Goal: Task Accomplishment & Management: Use online tool/utility

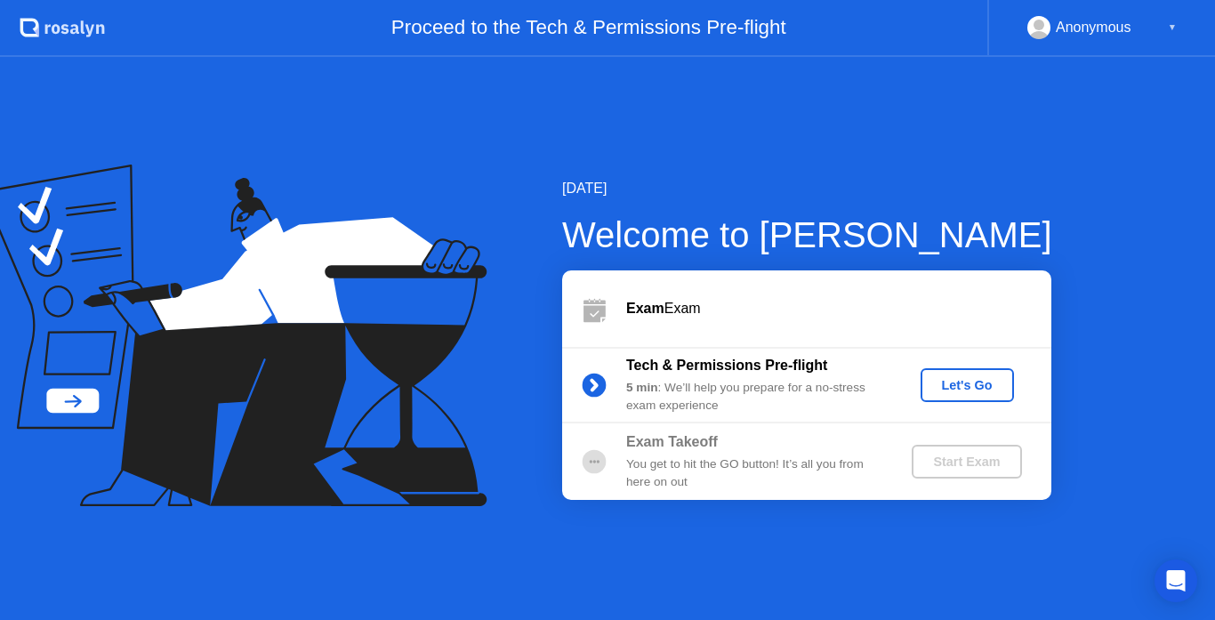
click at [986, 391] on div "Let's Go" at bounding box center [967, 385] width 79 height 14
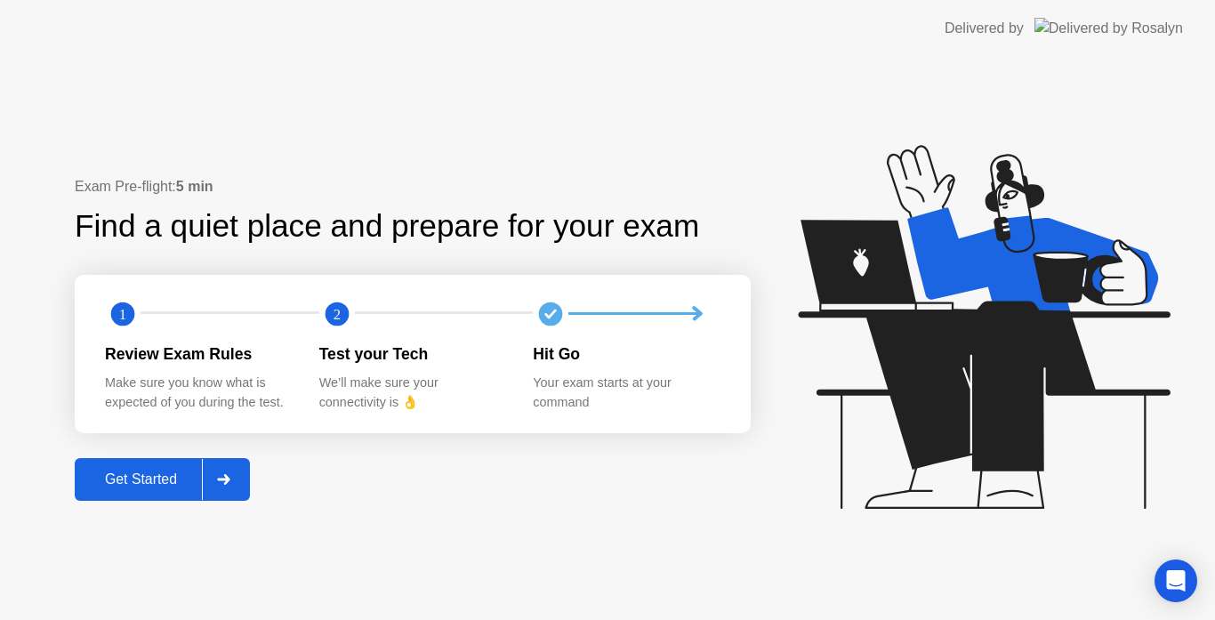
click at [133, 487] on div "Get Started" at bounding box center [141, 479] width 122 height 16
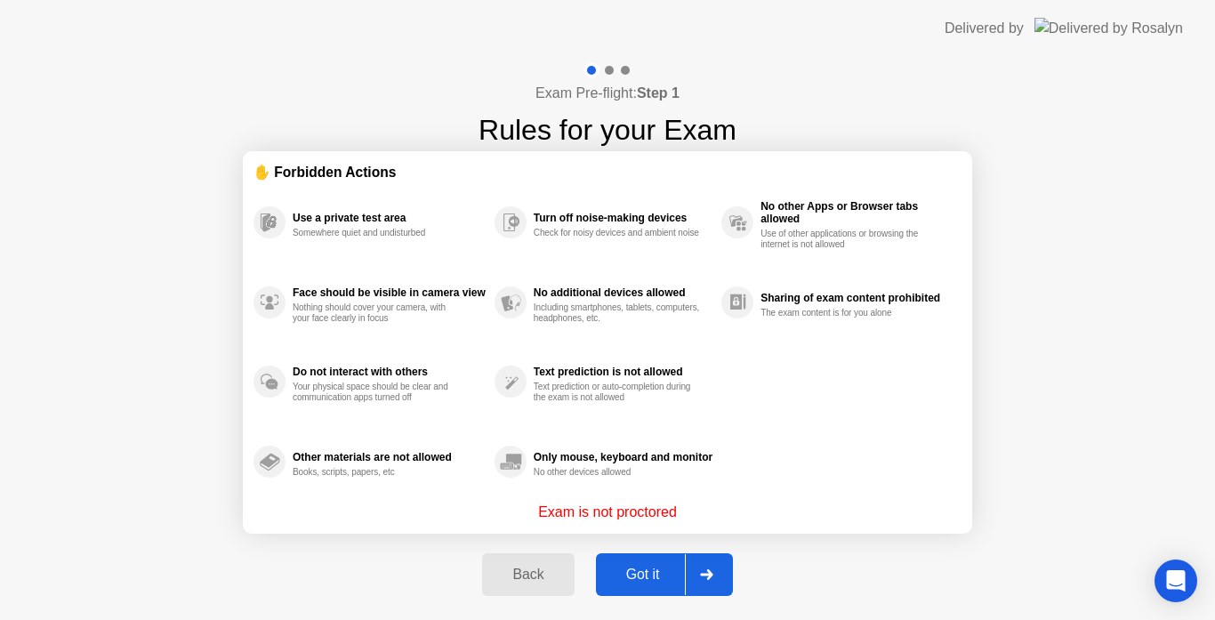
click at [638, 576] on div "Got it" at bounding box center [643, 575] width 84 height 16
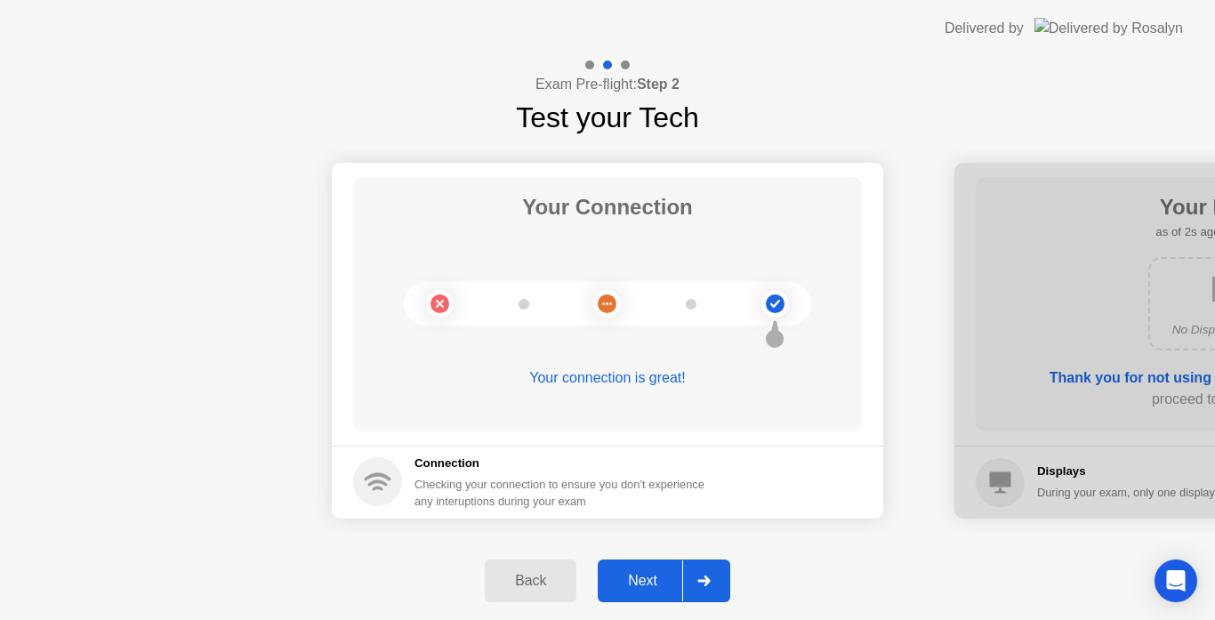
click at [638, 592] on button "Next" at bounding box center [664, 581] width 133 height 43
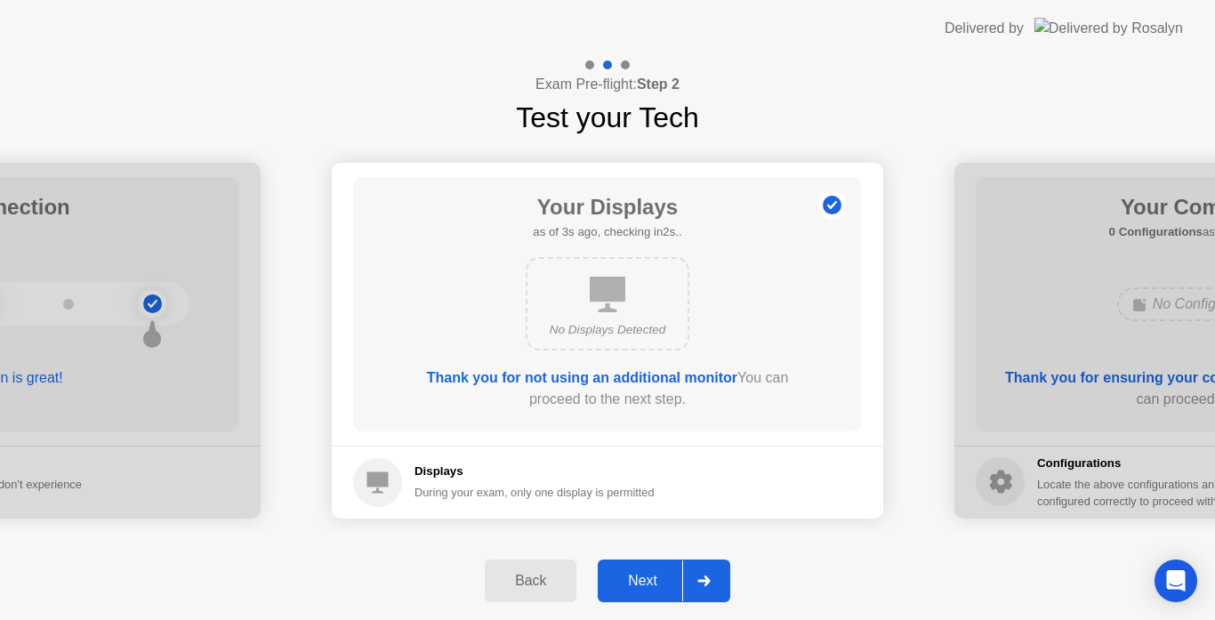
click at [634, 586] on div "Next" at bounding box center [642, 581] width 79 height 16
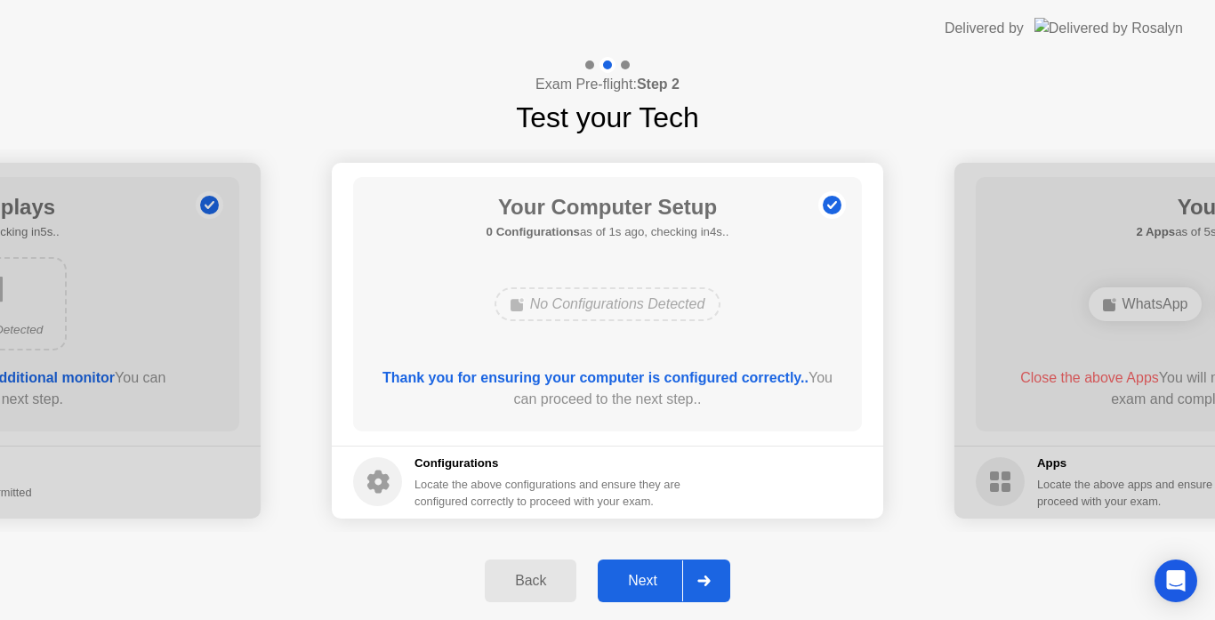
click at [634, 586] on div "Next" at bounding box center [642, 581] width 79 height 16
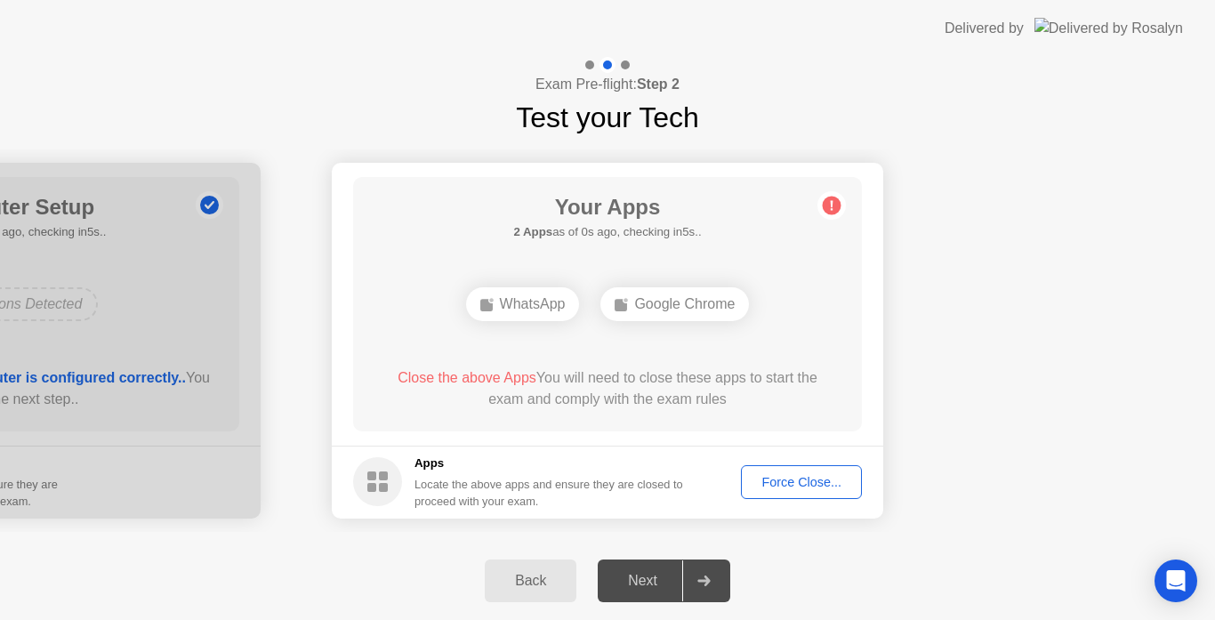
click at [796, 483] on div "Force Close..." at bounding box center [801, 482] width 109 height 14
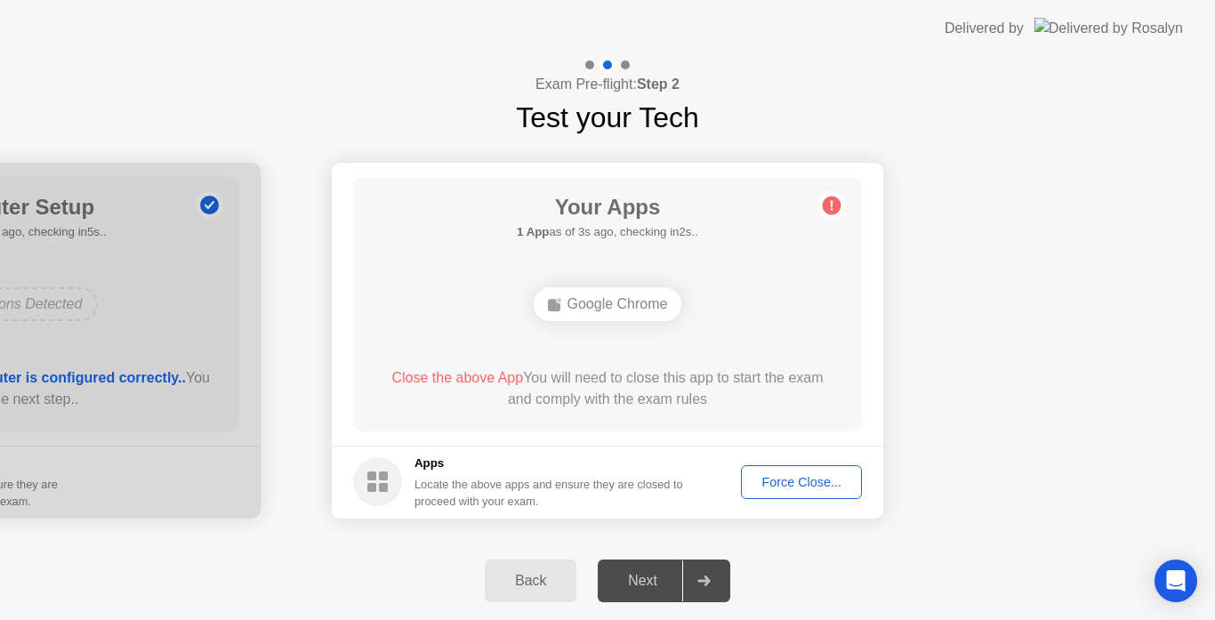
click at [786, 485] on div "Force Close..." at bounding box center [801, 482] width 109 height 14
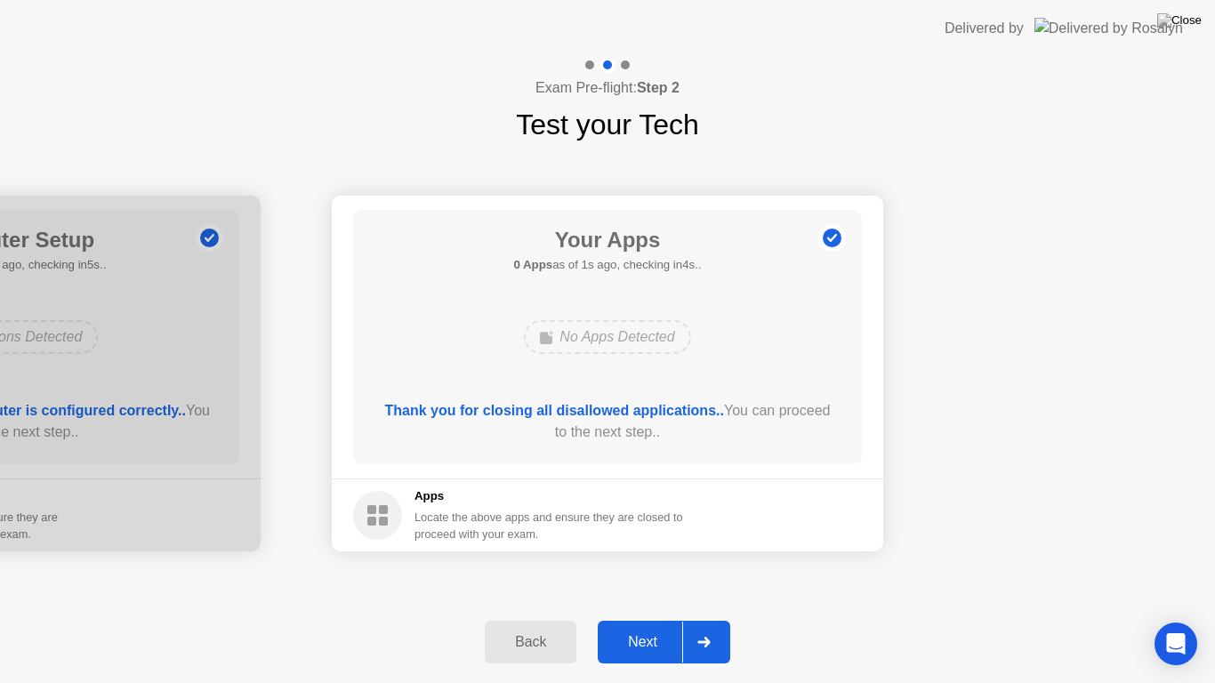
click at [648, 619] on div "Next" at bounding box center [642, 642] width 79 height 16
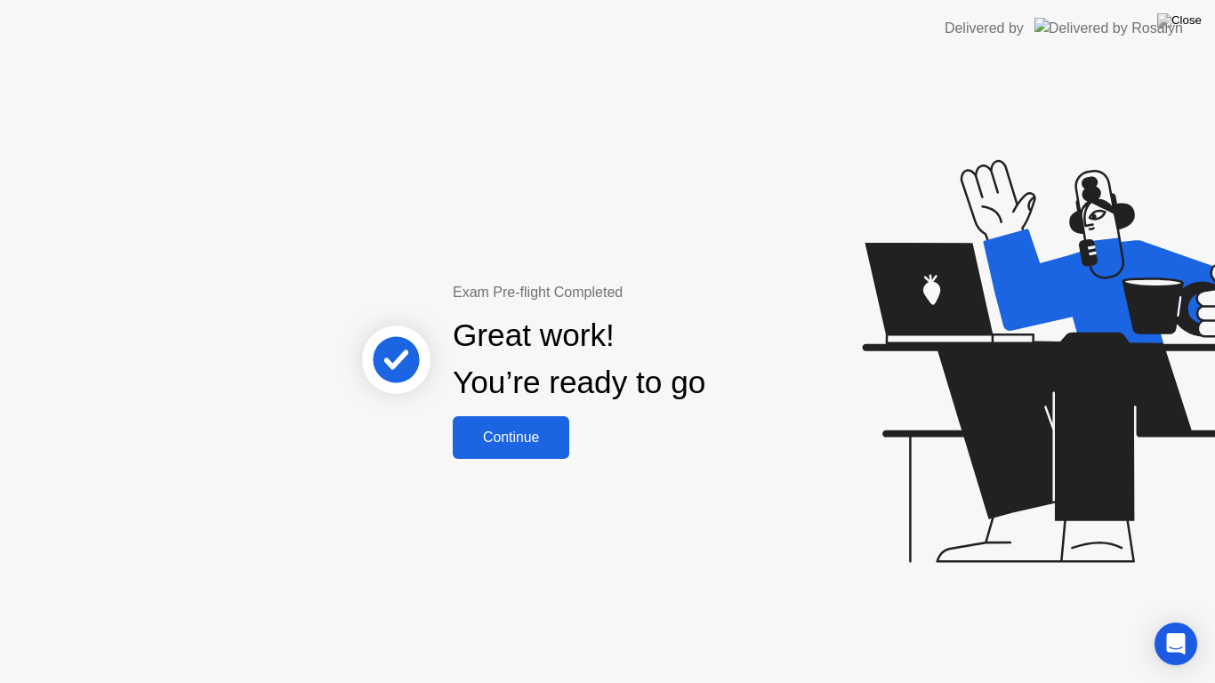
click at [522, 433] on div "Continue" at bounding box center [511, 438] width 106 height 16
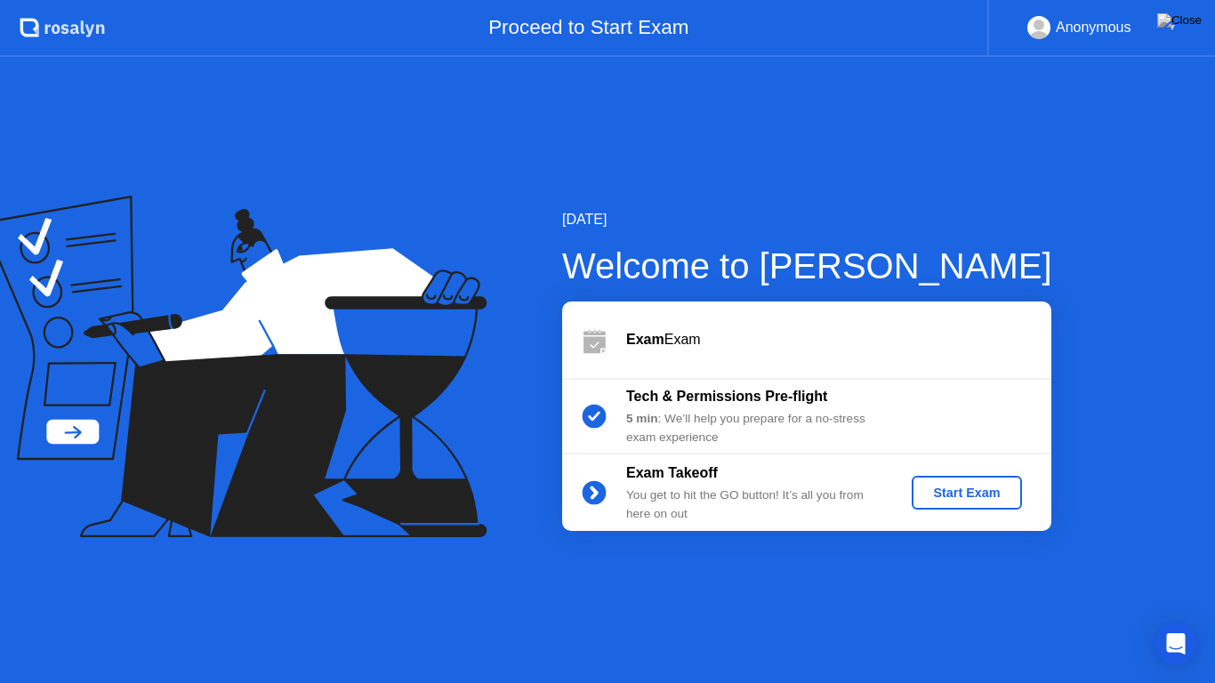
click at [946, 494] on div "Start Exam" at bounding box center [966, 493] width 95 height 14
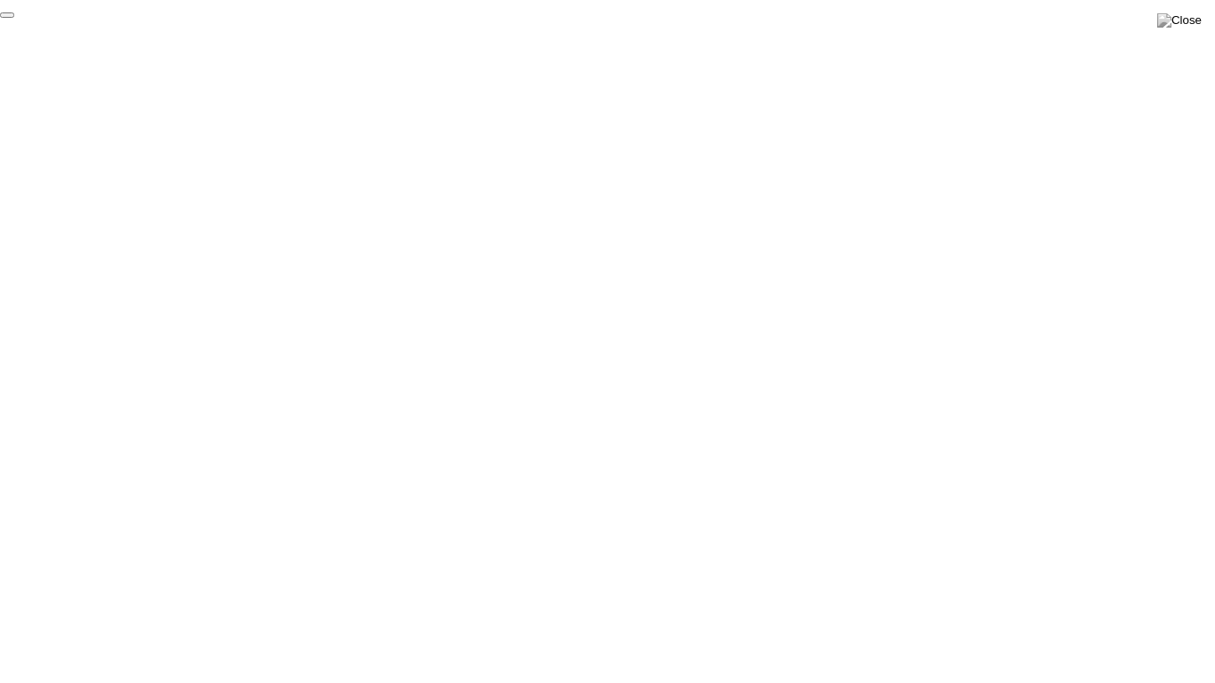
click div "End Proctoring Session"
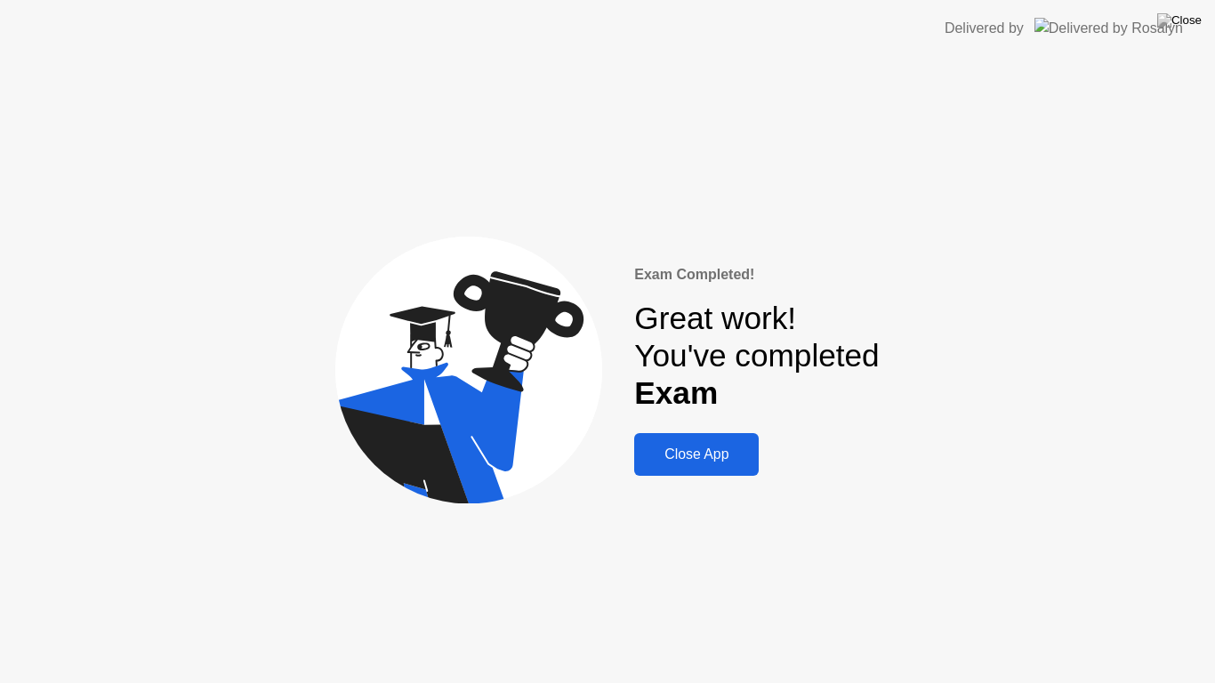
click at [716, 447] on div "Close App" at bounding box center [697, 455] width 114 height 16
